Goal: Information Seeking & Learning: Check status

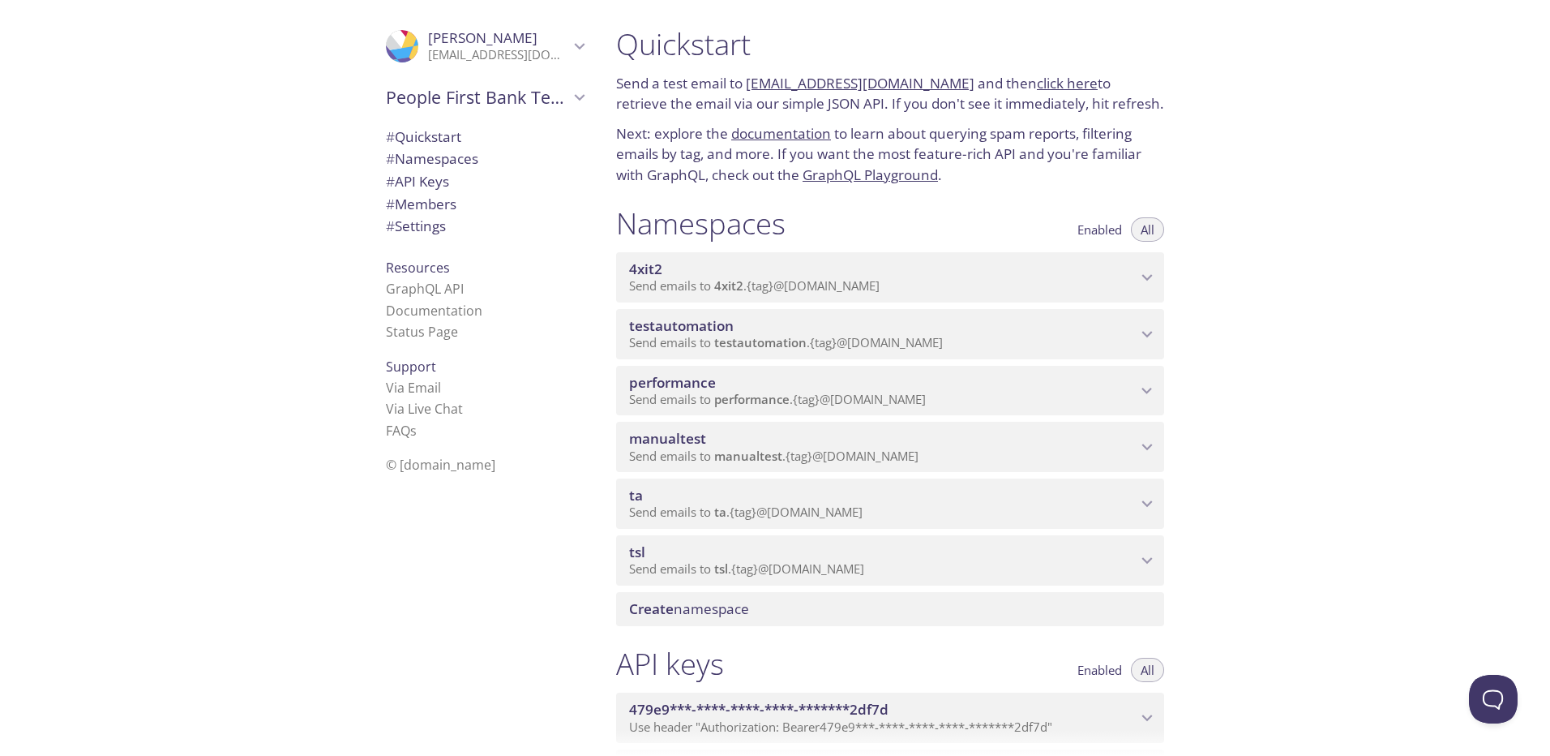
click at [862, 509] on span "Send emails to ta . {tag} @[DOMAIN_NAME]" at bounding box center [746, 512] width 234 height 16
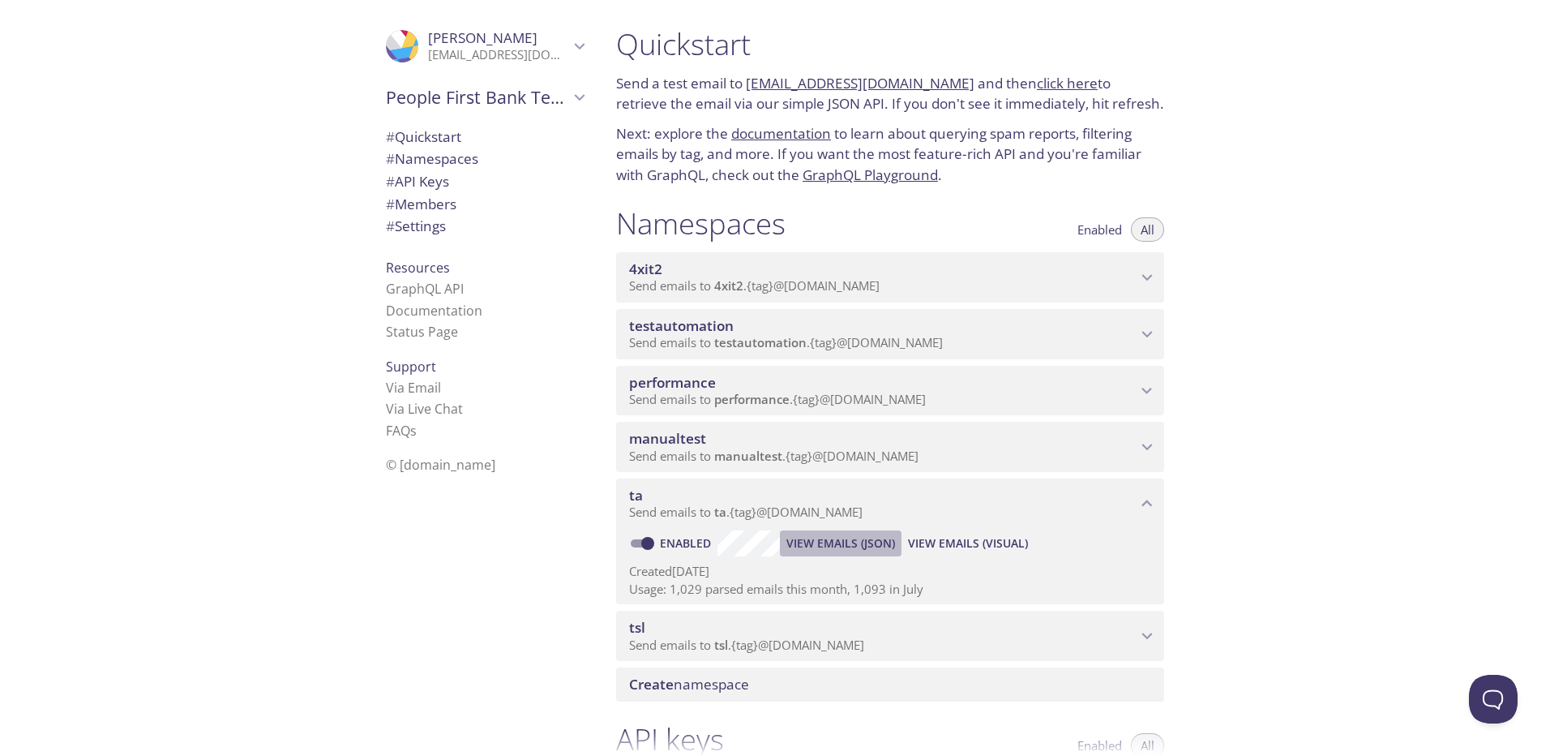
click at [850, 543] on span "View Emails (JSON)" at bounding box center [841, 543] width 109 height 19
click at [971, 542] on span "View Emails (Visual)" at bounding box center [968, 543] width 120 height 19
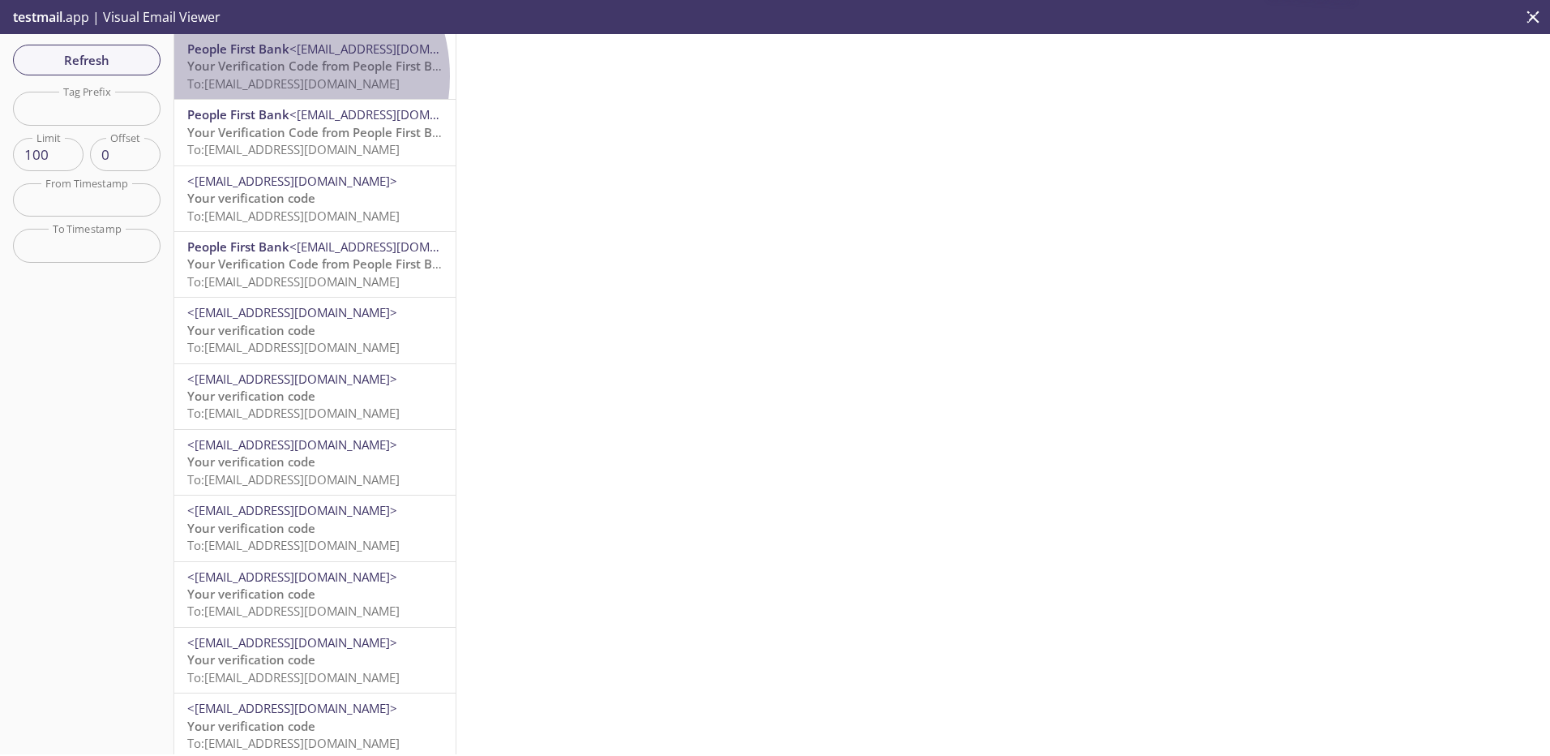
click at [279, 76] on span "To: [EMAIL_ADDRESS][DOMAIN_NAME]" at bounding box center [293, 83] width 212 height 16
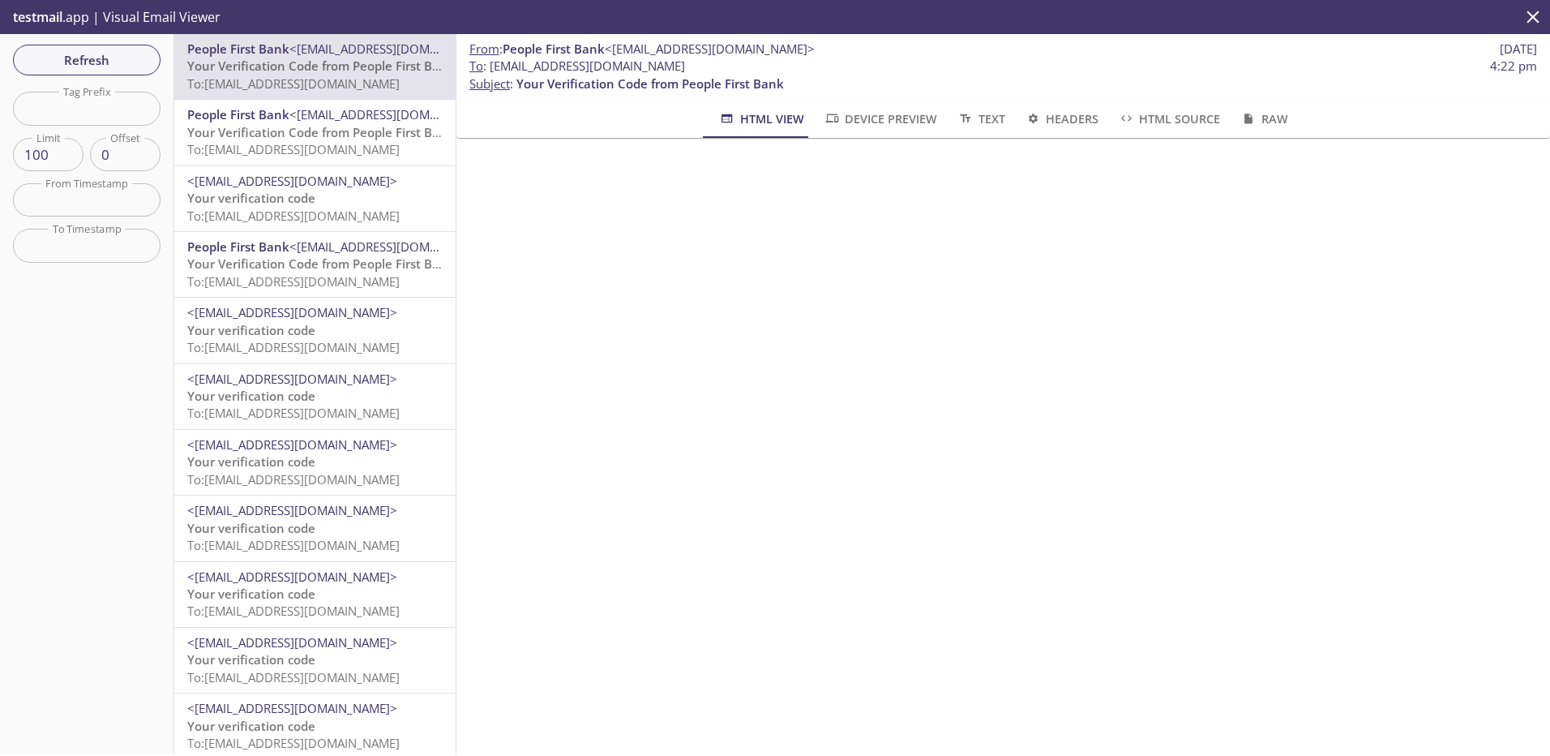
click at [318, 65] on span "Your Verification Code from People First Bank" at bounding box center [321, 66] width 268 height 16
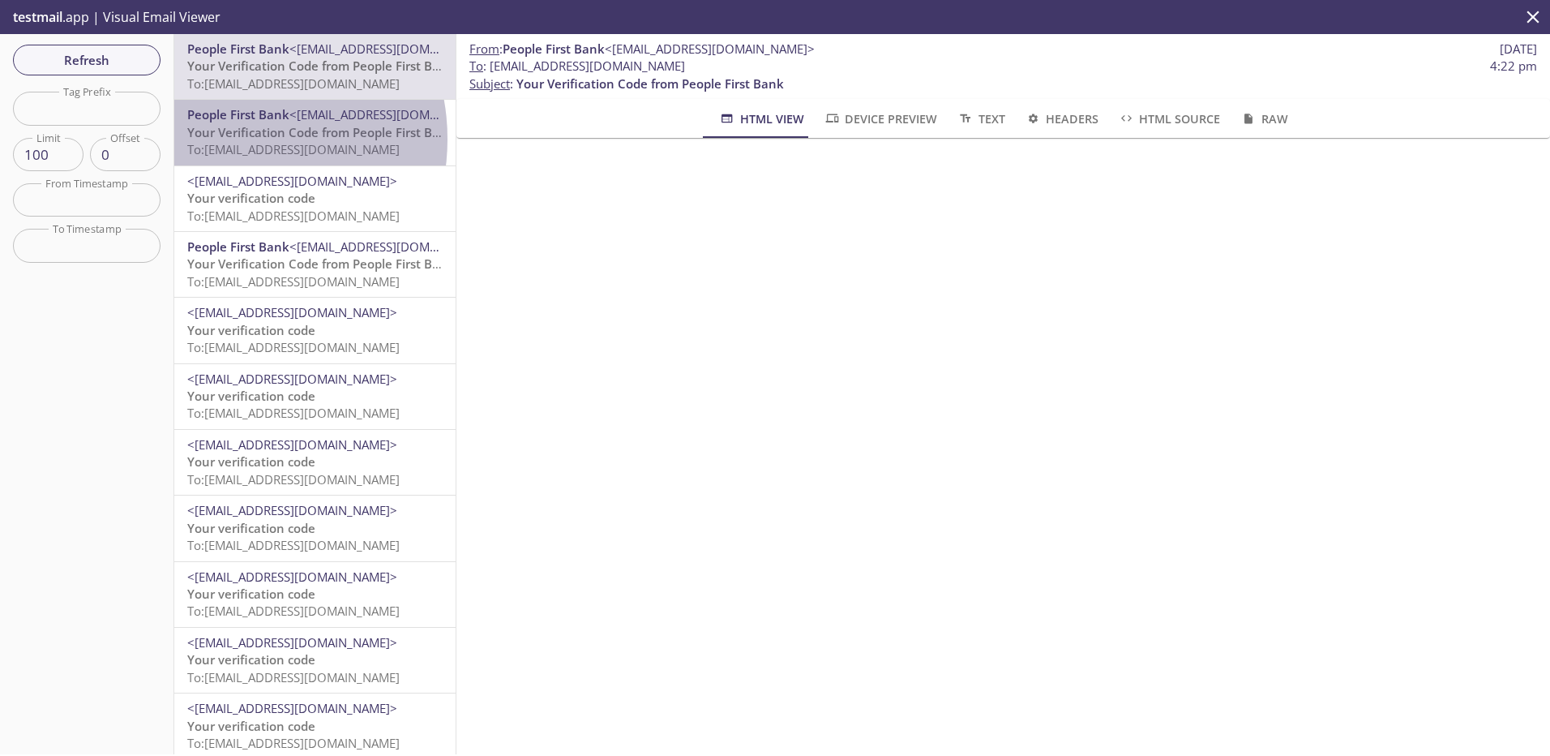
click at [227, 139] on span "Your Verification Code from People First Bank" at bounding box center [321, 132] width 268 height 16
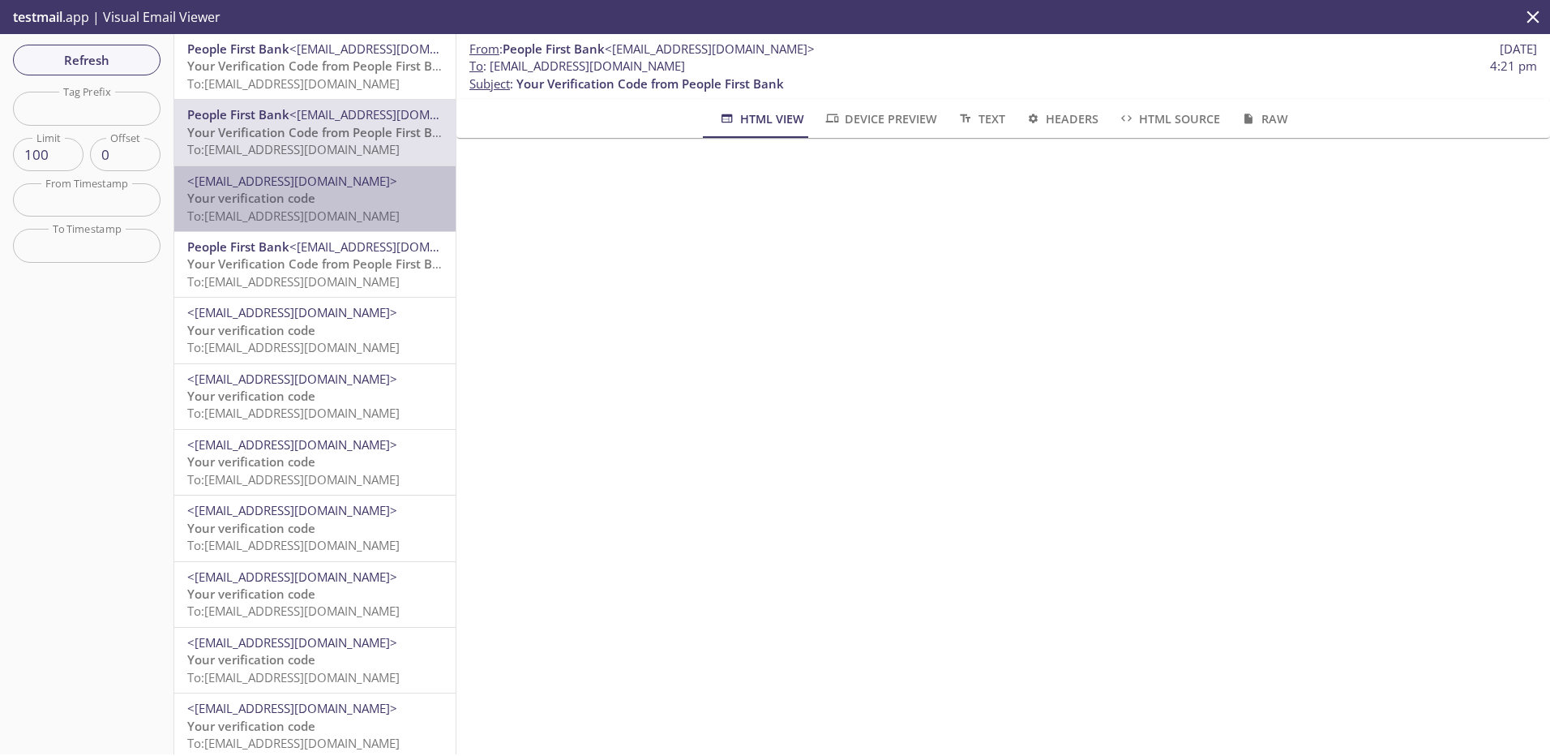
click at [335, 212] on span "To: [EMAIL_ADDRESS][DOMAIN_NAME]" at bounding box center [293, 216] width 212 height 16
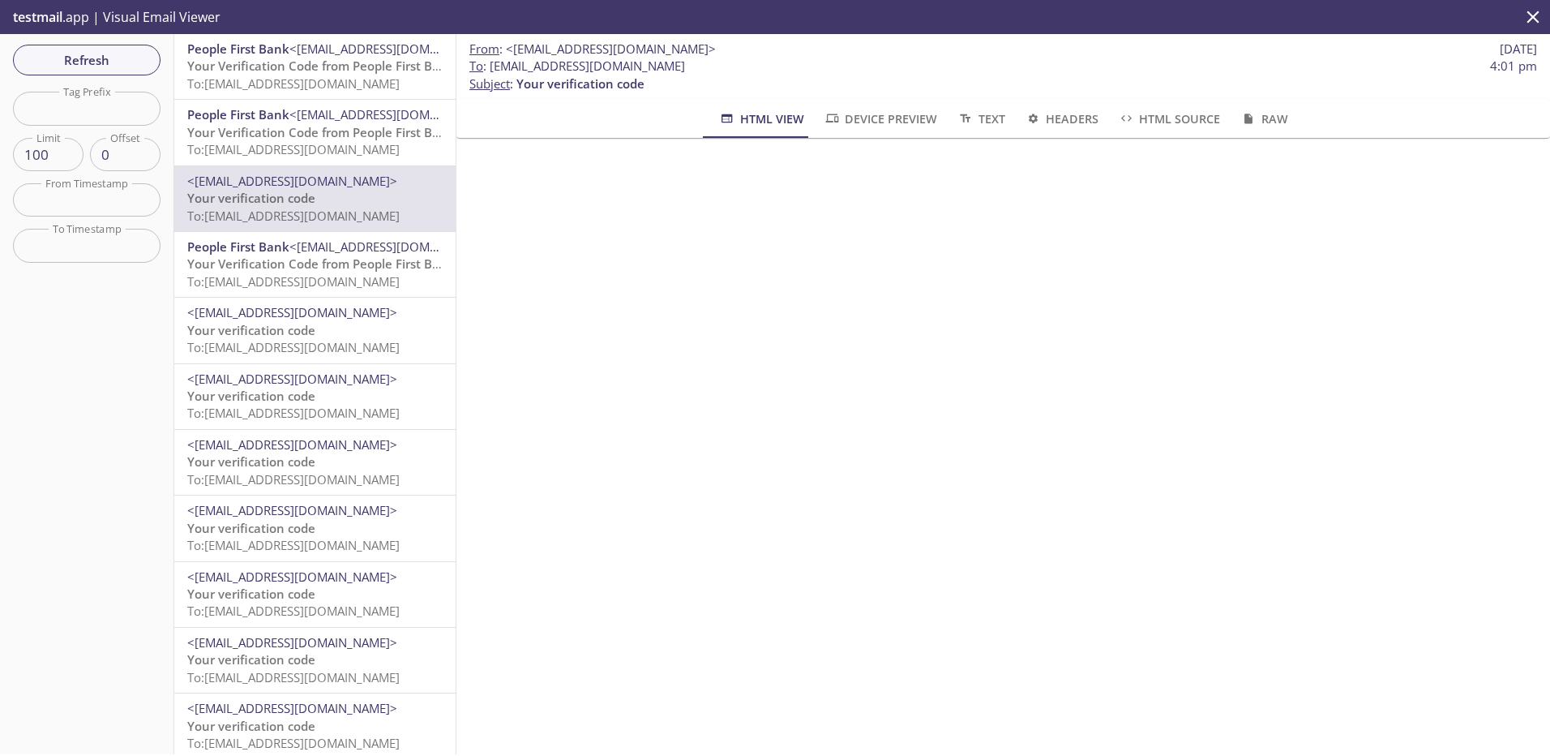
click at [967, 278] on div "From : <[EMAIL_ADDRESS][DOMAIN_NAME]> [DATE] To : [EMAIL_ADDRESS][DOMAIN_NAME] …" at bounding box center [1004, 394] width 1094 height 720
click at [331, 440] on span "<[EMAIL_ADDRESS][DOMAIN_NAME]>" at bounding box center [292, 444] width 210 height 16
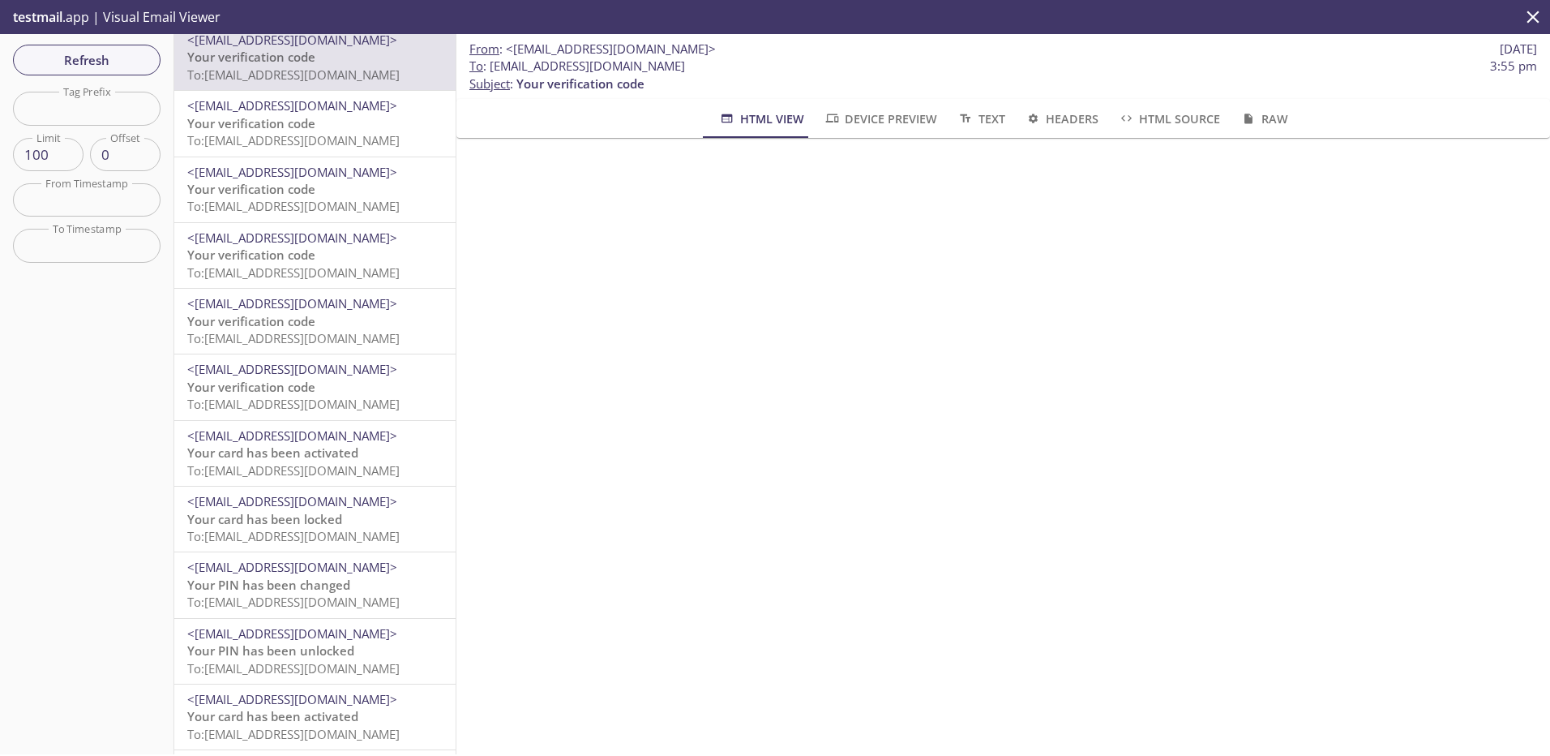
scroll to position [405, 0]
click at [307, 408] on span "To: [EMAIL_ADDRESS][DOMAIN_NAME]" at bounding box center [293, 403] width 212 height 16
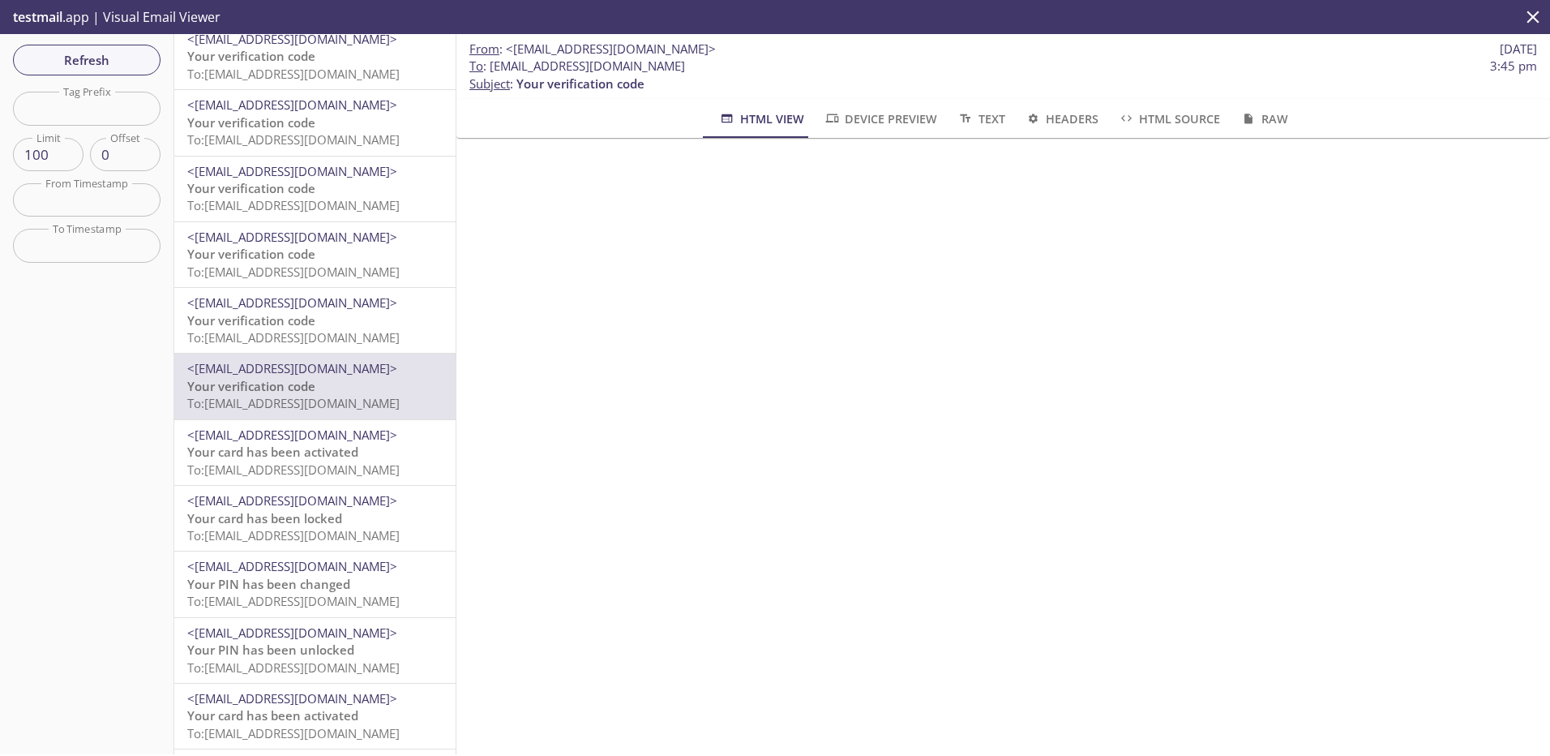
click at [333, 542] on span "To: [EMAIL_ADDRESS][DOMAIN_NAME]" at bounding box center [293, 535] width 212 height 16
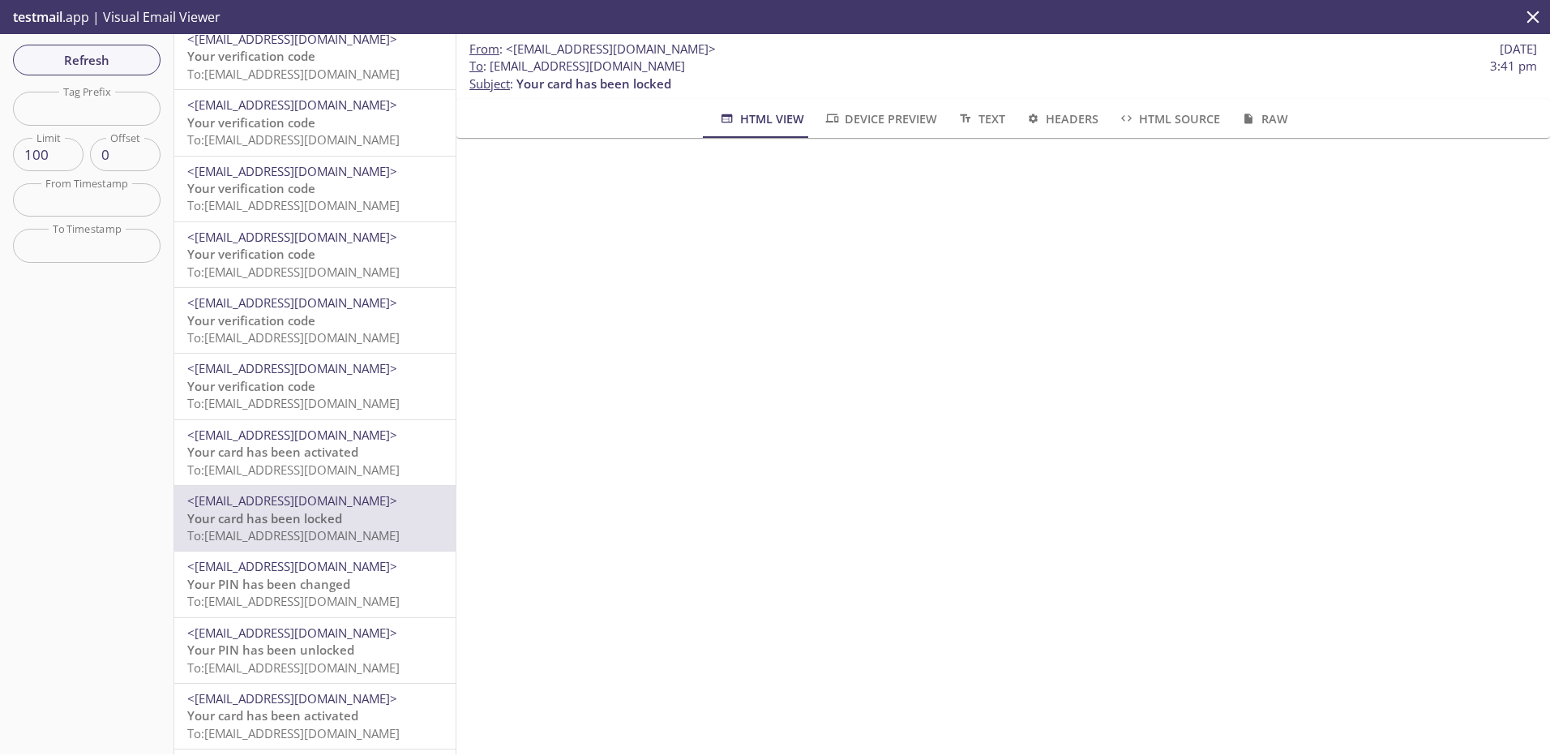
click at [298, 435] on span "<[EMAIL_ADDRESS][DOMAIN_NAME]>" at bounding box center [292, 435] width 210 height 16
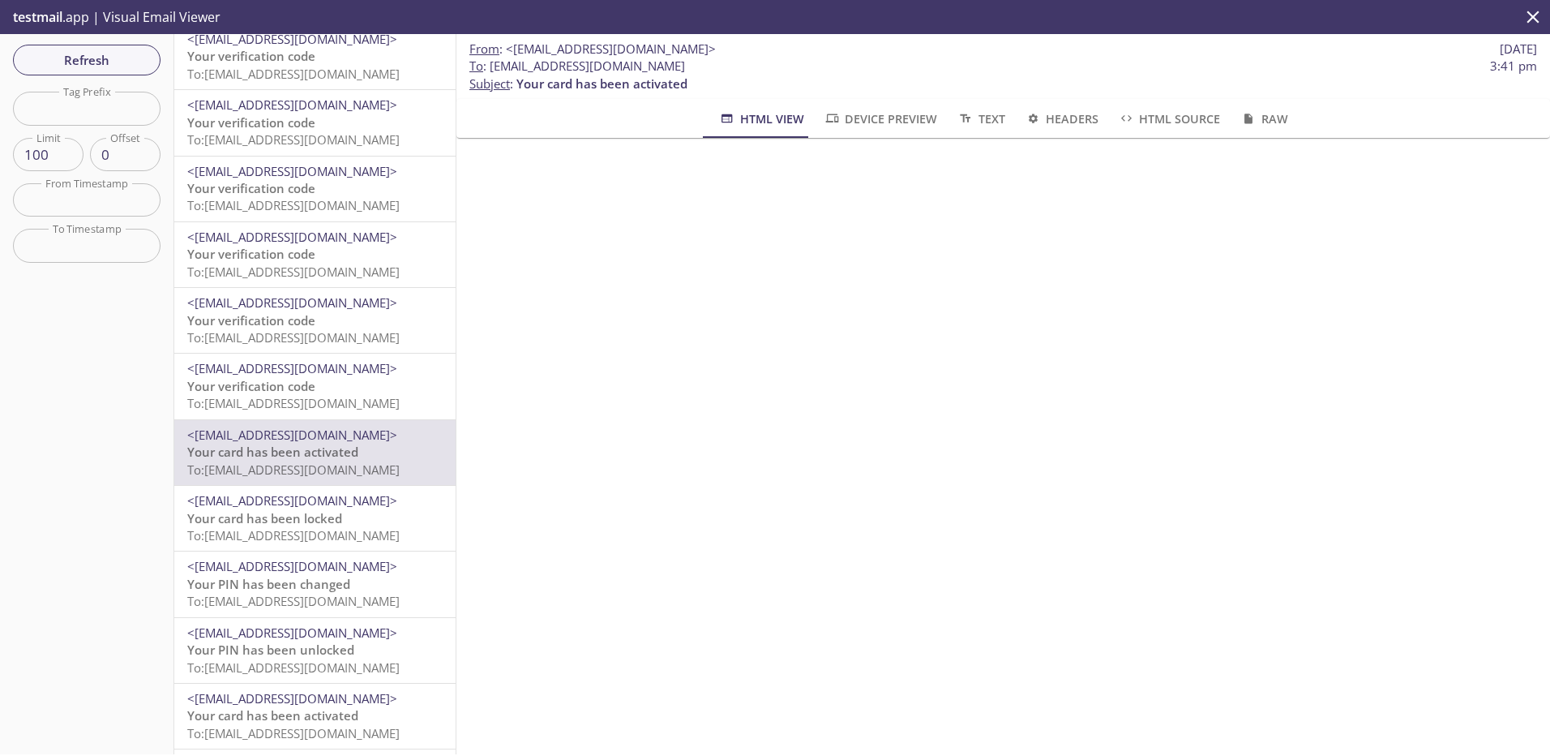
click at [298, 581] on span "Your PIN has been changed" at bounding box center [268, 584] width 163 height 16
